Goal: Transaction & Acquisition: Purchase product/service

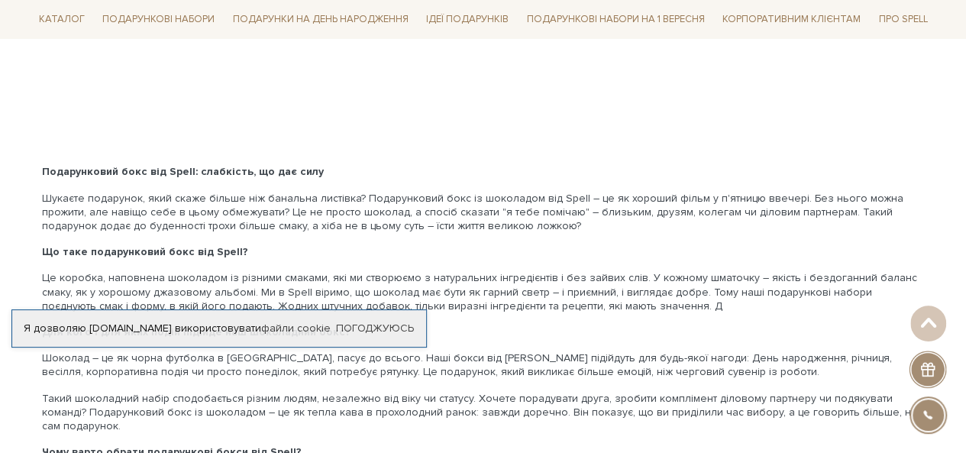
scroll to position [2270, 0]
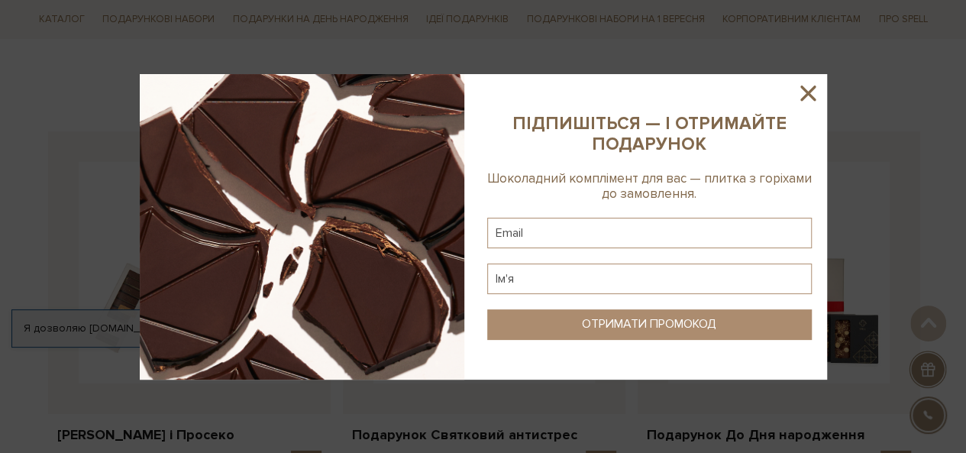
click at [808, 103] on icon at bounding box center [808, 93] width 26 height 26
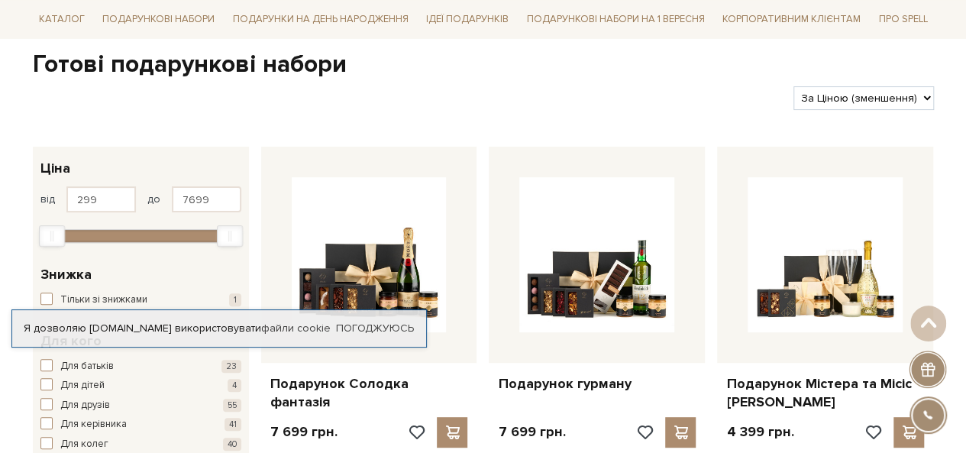
scroll to position [56, 0]
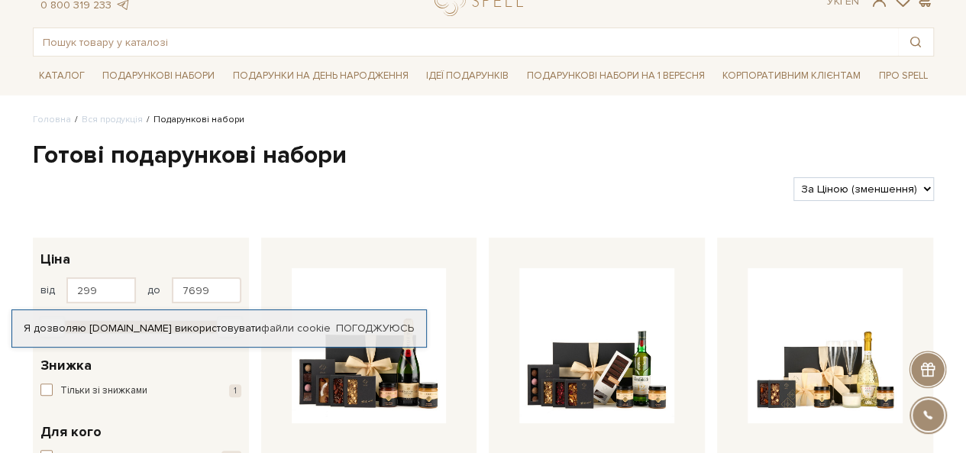
click at [829, 183] on select "За замовчуванням За Ціною (зростання) За Ціною (зменшення) Новинки За популярні…" at bounding box center [863, 189] width 140 height 24
select select "https://spellchocolate.com/our-productions/podarunkovi-box/?sort=p.price&order=…"
click at [793, 177] on select "За замовчуванням За Ціною (зростання) За Ціною (зменшення) Новинки За популярні…" at bounding box center [863, 189] width 140 height 24
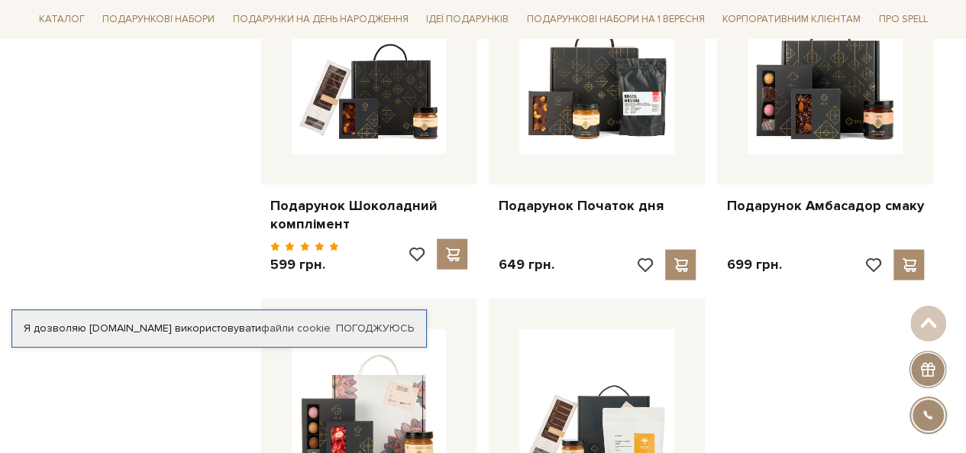
scroll to position [1909, 0]
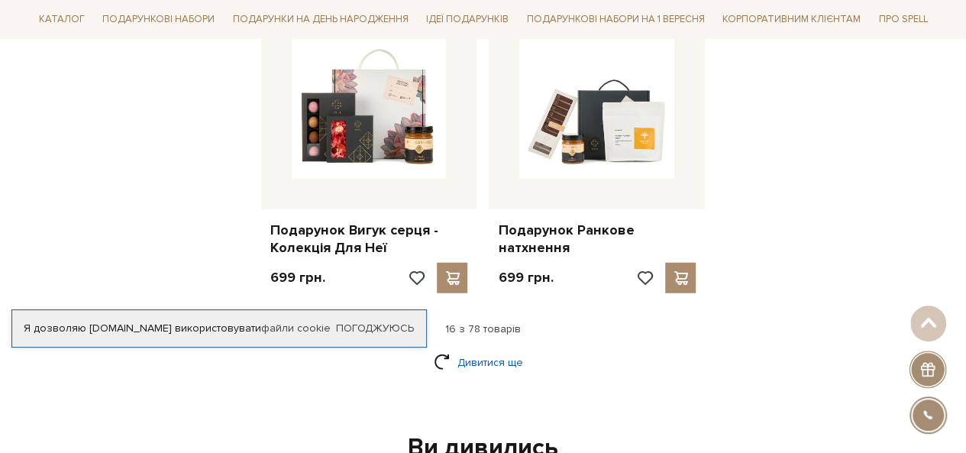
click at [489, 351] on link "Дивитися ще" at bounding box center [483, 362] width 99 height 27
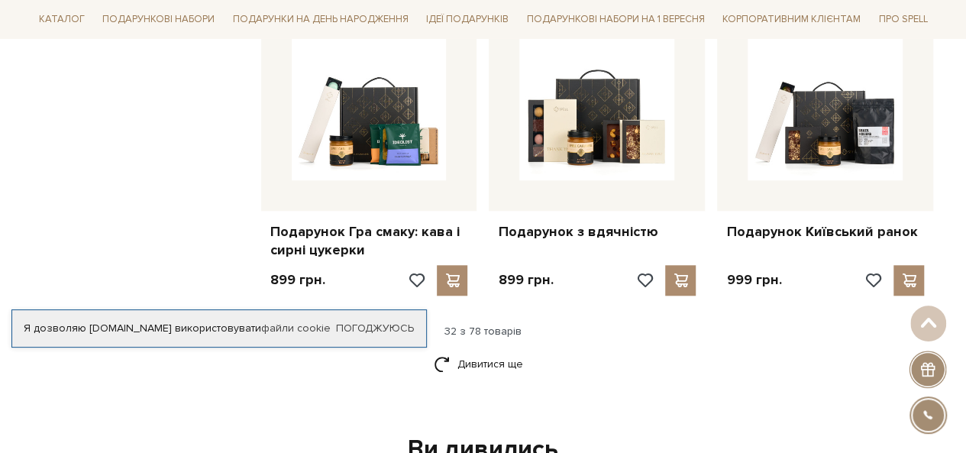
scroll to position [3436, 0]
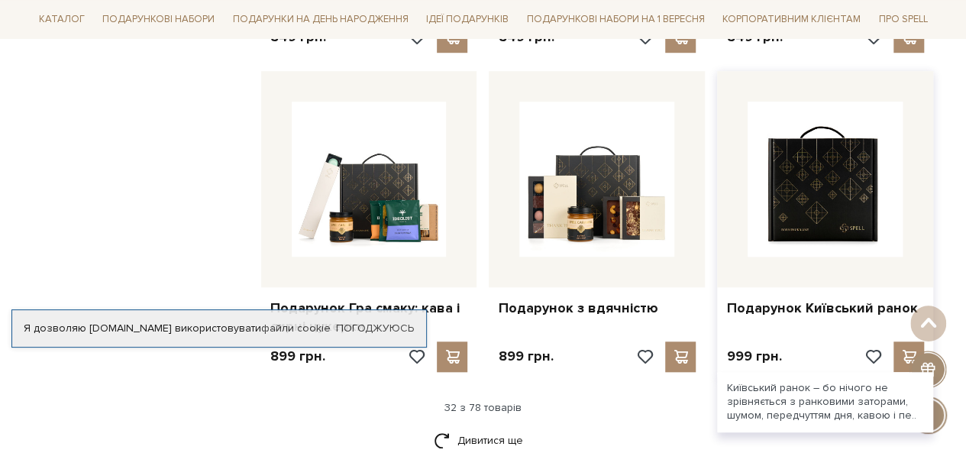
click at [832, 215] on img at bounding box center [825, 179] width 155 height 155
